Goal: Information Seeking & Learning: Learn about a topic

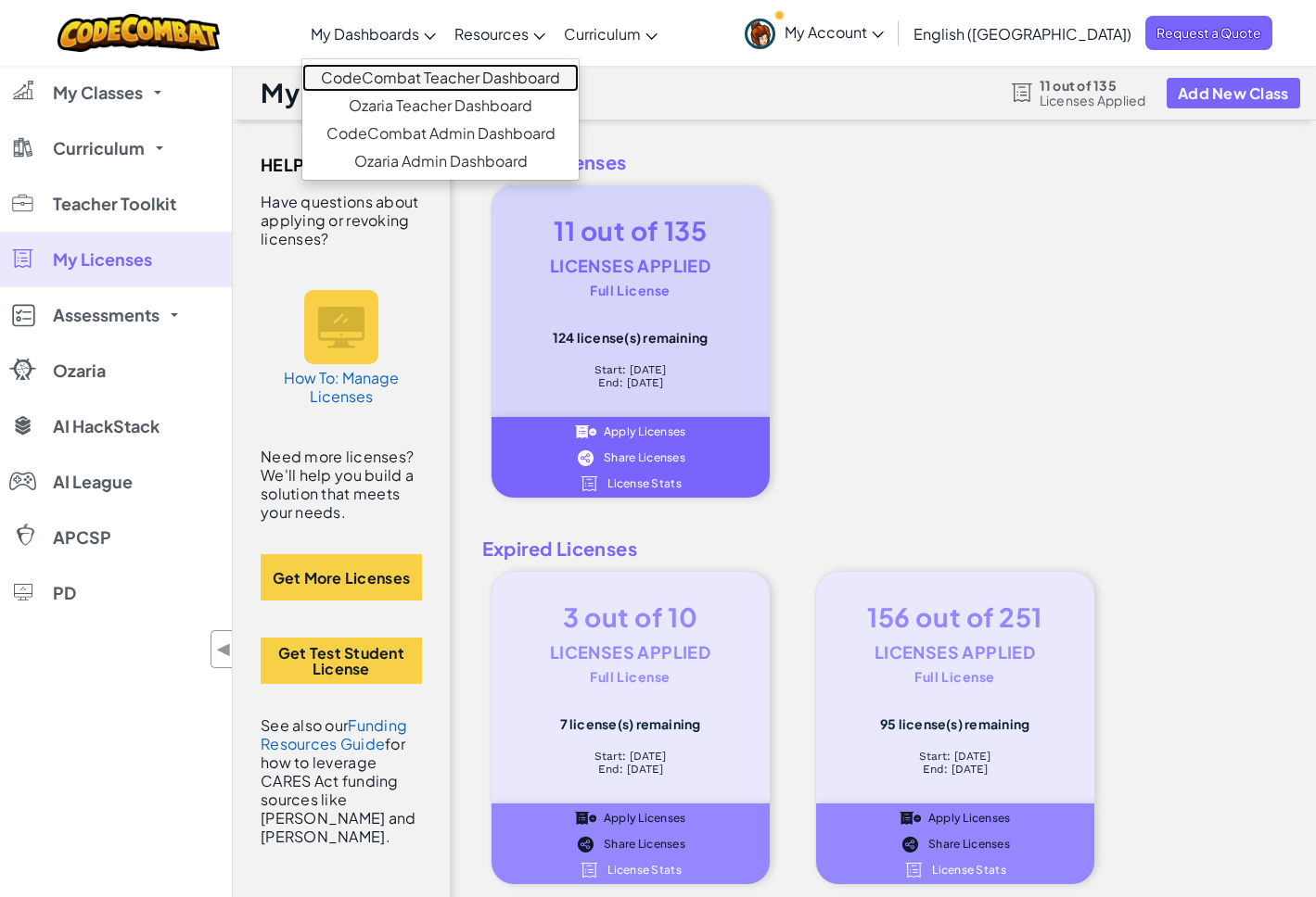
click at [458, 65] on link "CodeCombat Teacher Dashboard" at bounding box center [440, 78] width 276 height 28
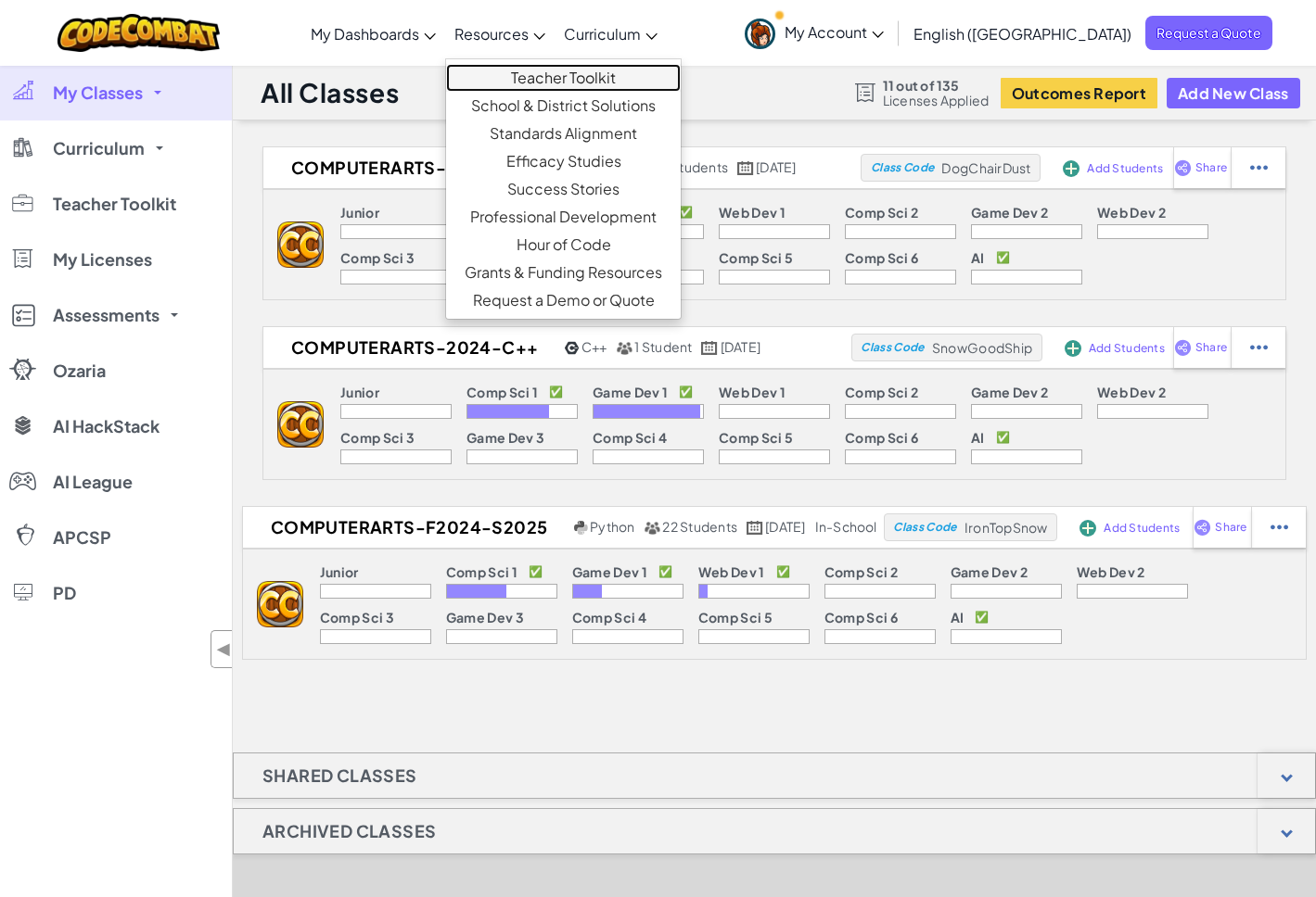
click at [669, 73] on link "Teacher Toolkit" at bounding box center [563, 78] width 235 height 28
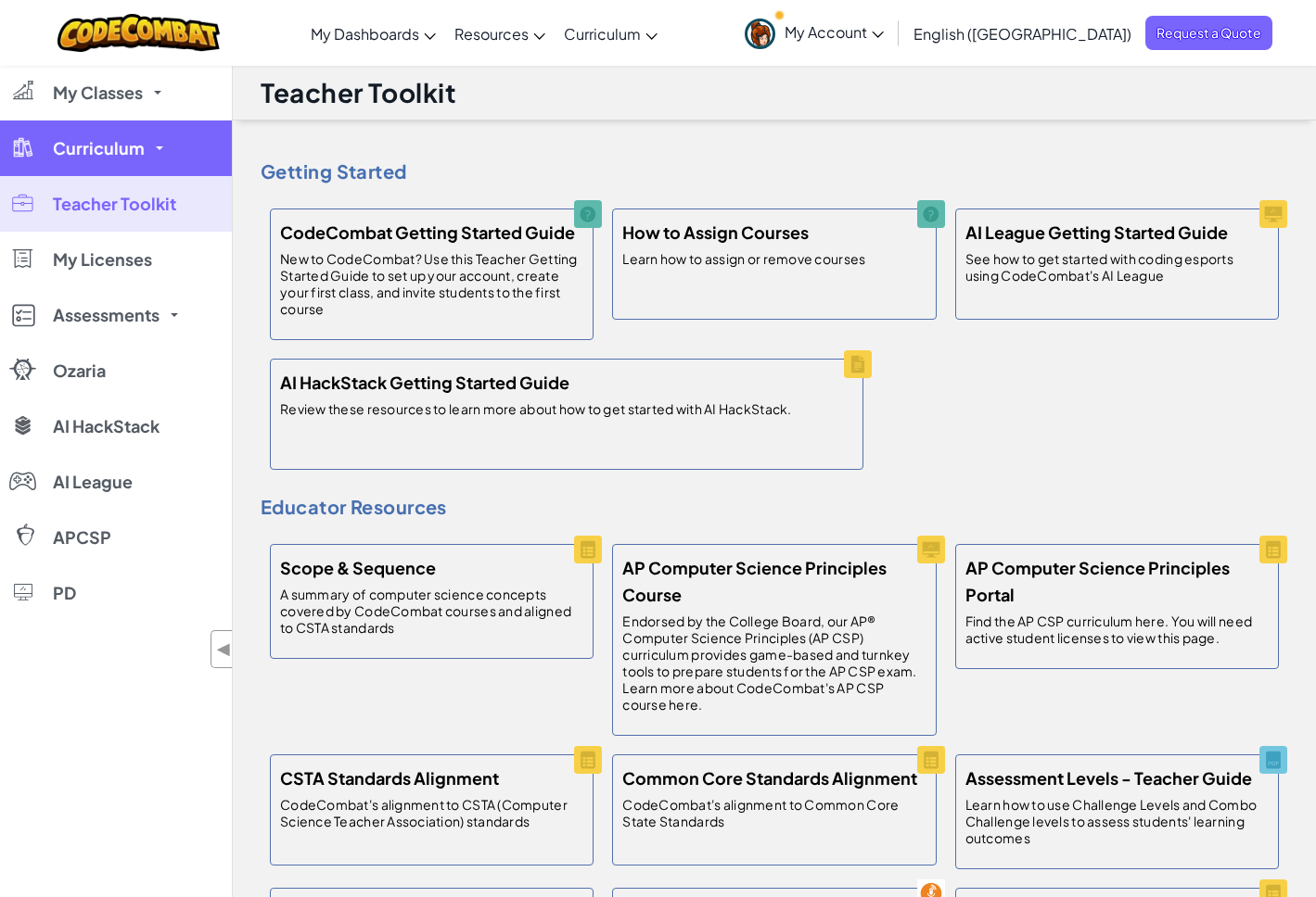
click at [175, 151] on link "Curriculum" at bounding box center [115, 147] width 232 height 55
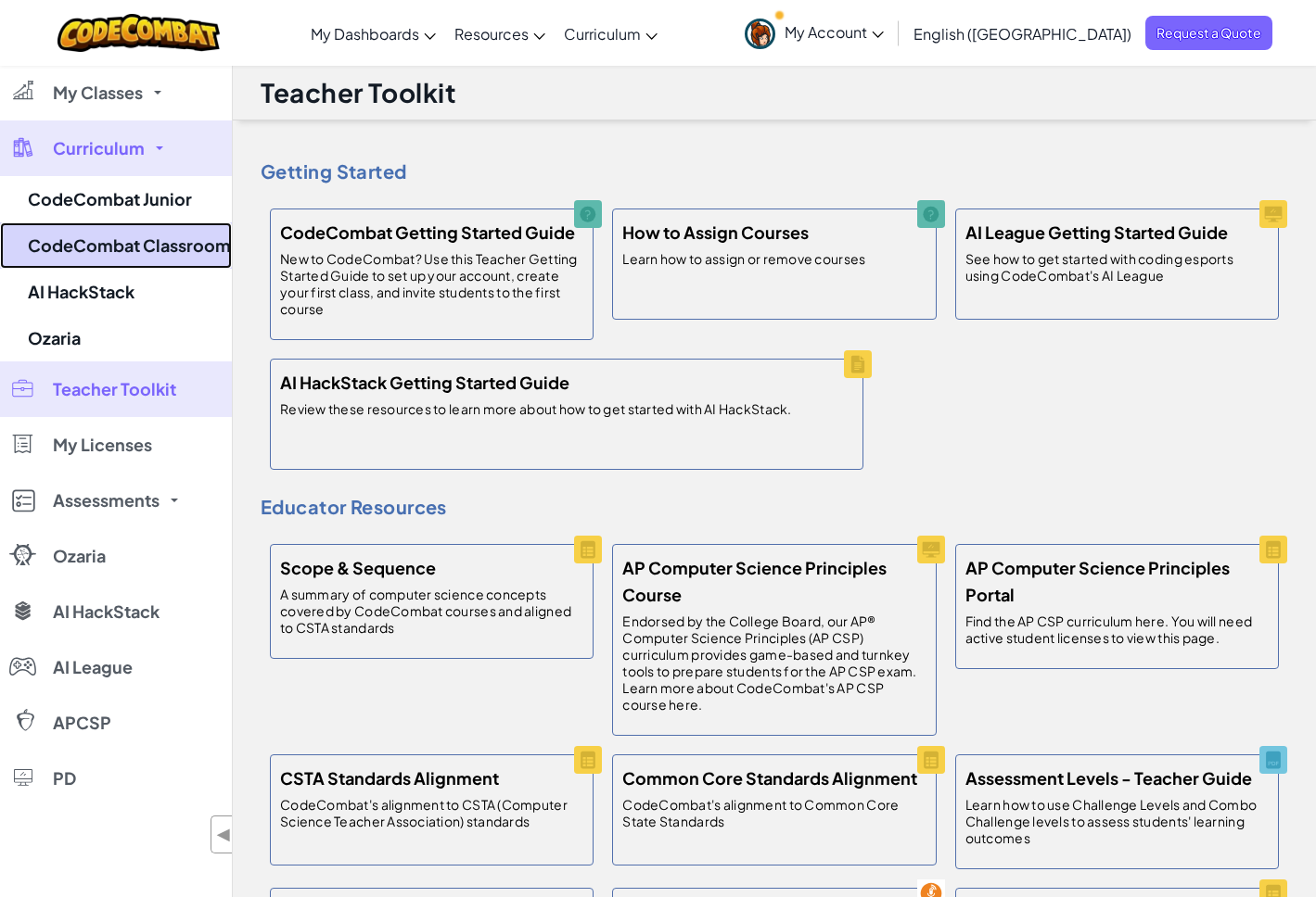
click at [173, 248] on link "CodeCombat Classroom" at bounding box center [115, 245] width 232 height 46
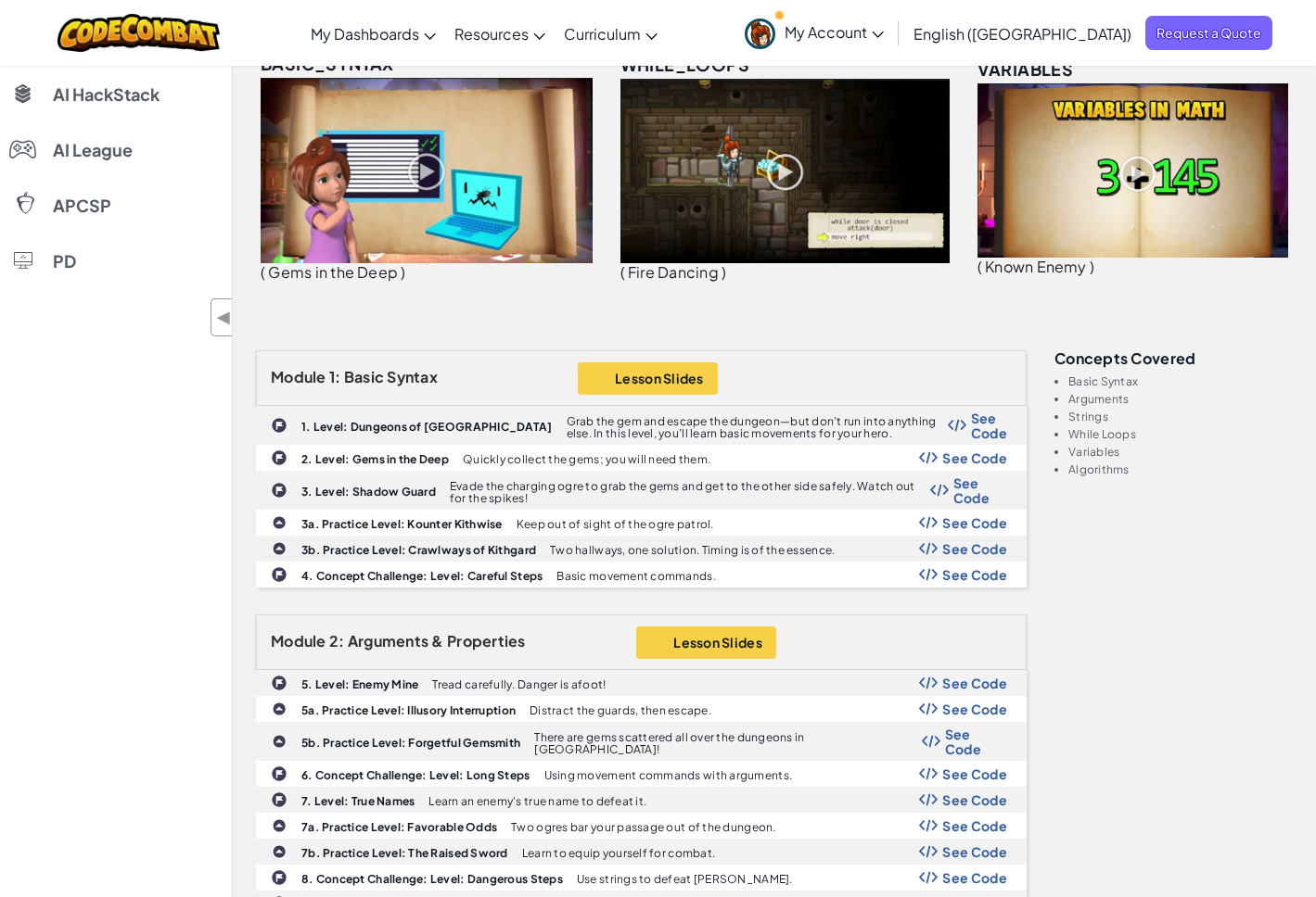
scroll to position [353, 0]
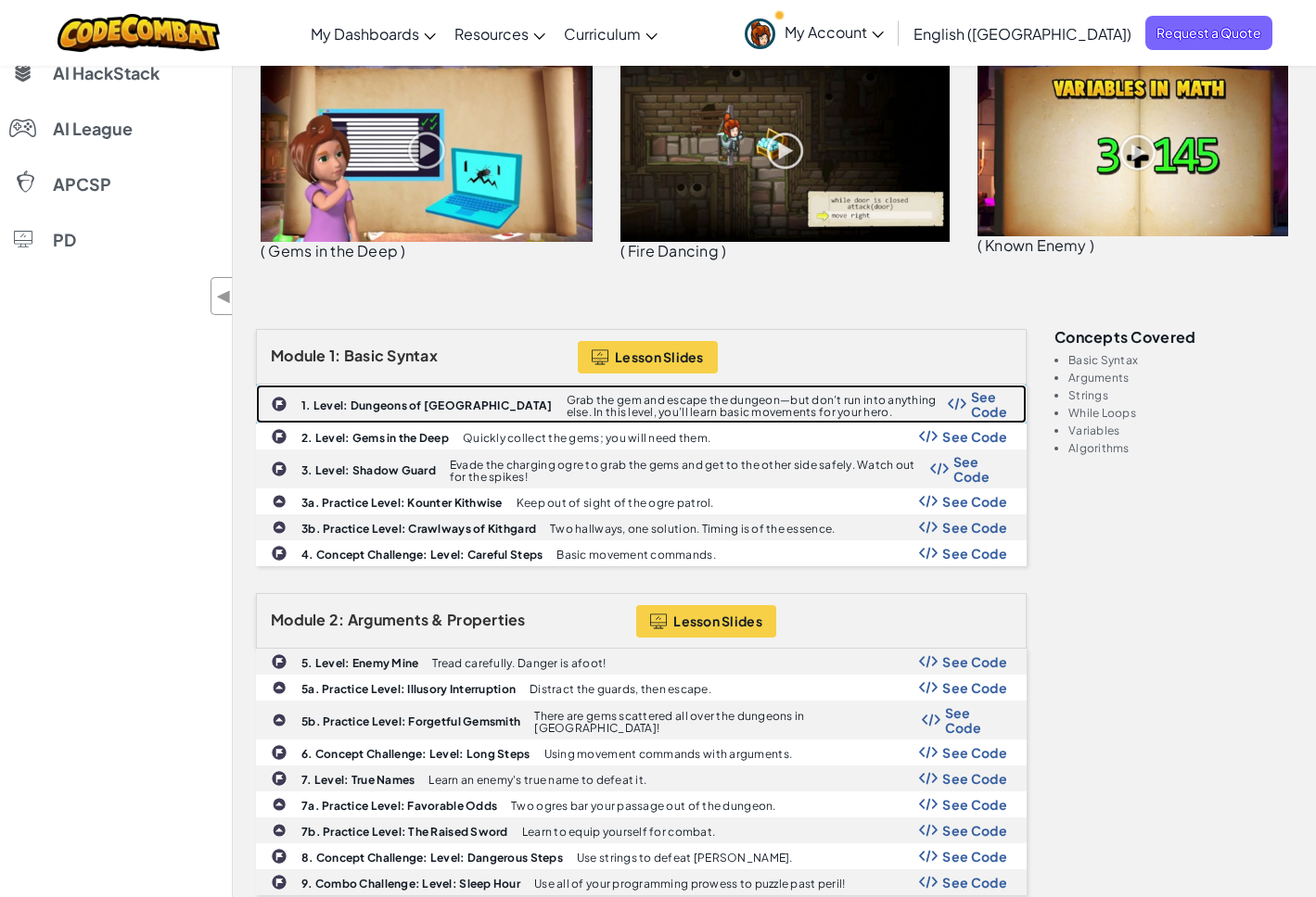
click at [400, 410] on b "1. Level: Dungeons of [GEOGRAPHIC_DATA]" at bounding box center [427, 405] width 252 height 14
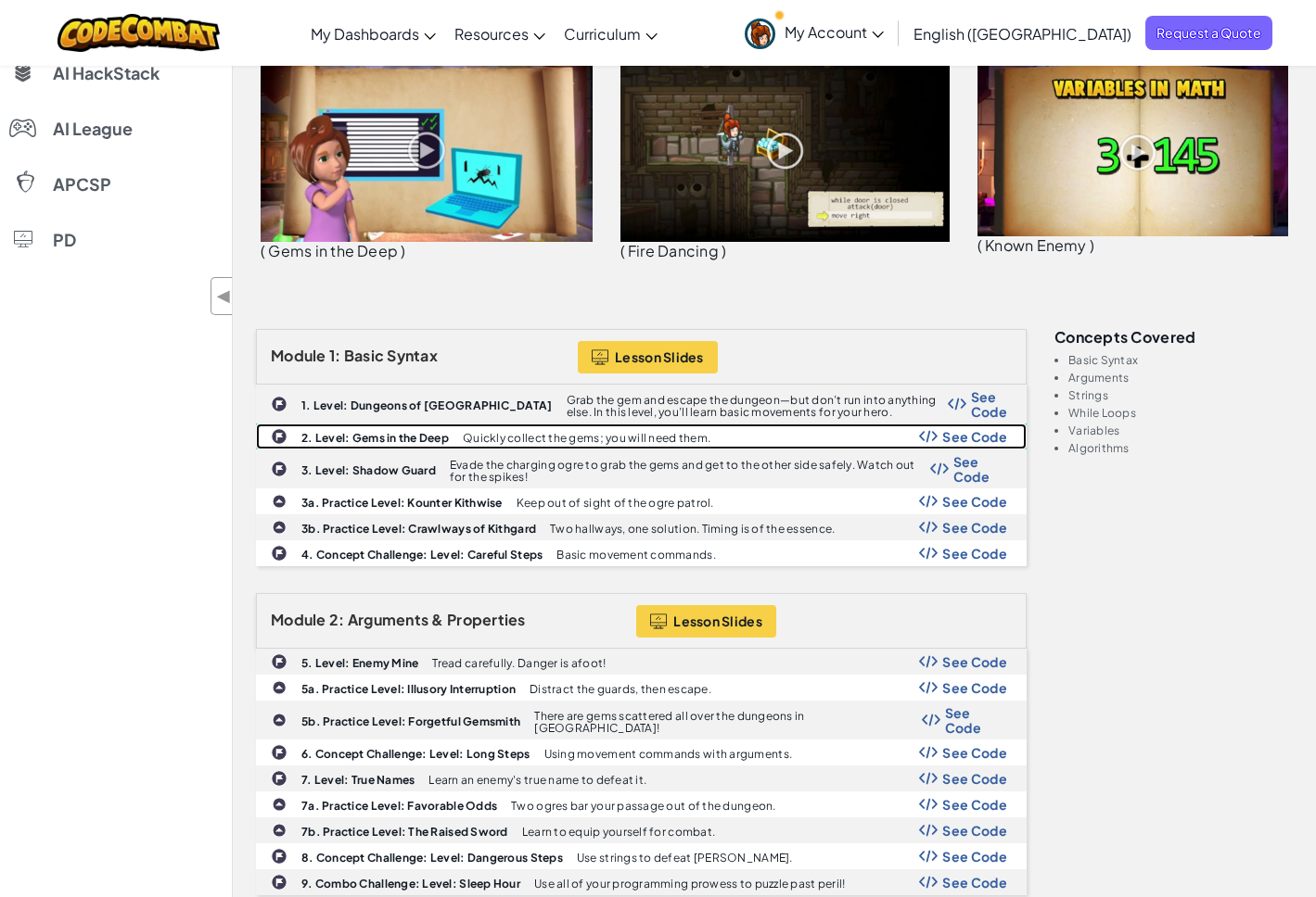
click at [375, 438] on b "2. Level: Gems in the Deep" at bounding box center [375, 437] width 147 height 14
